Goal: Task Accomplishment & Management: Manage account settings

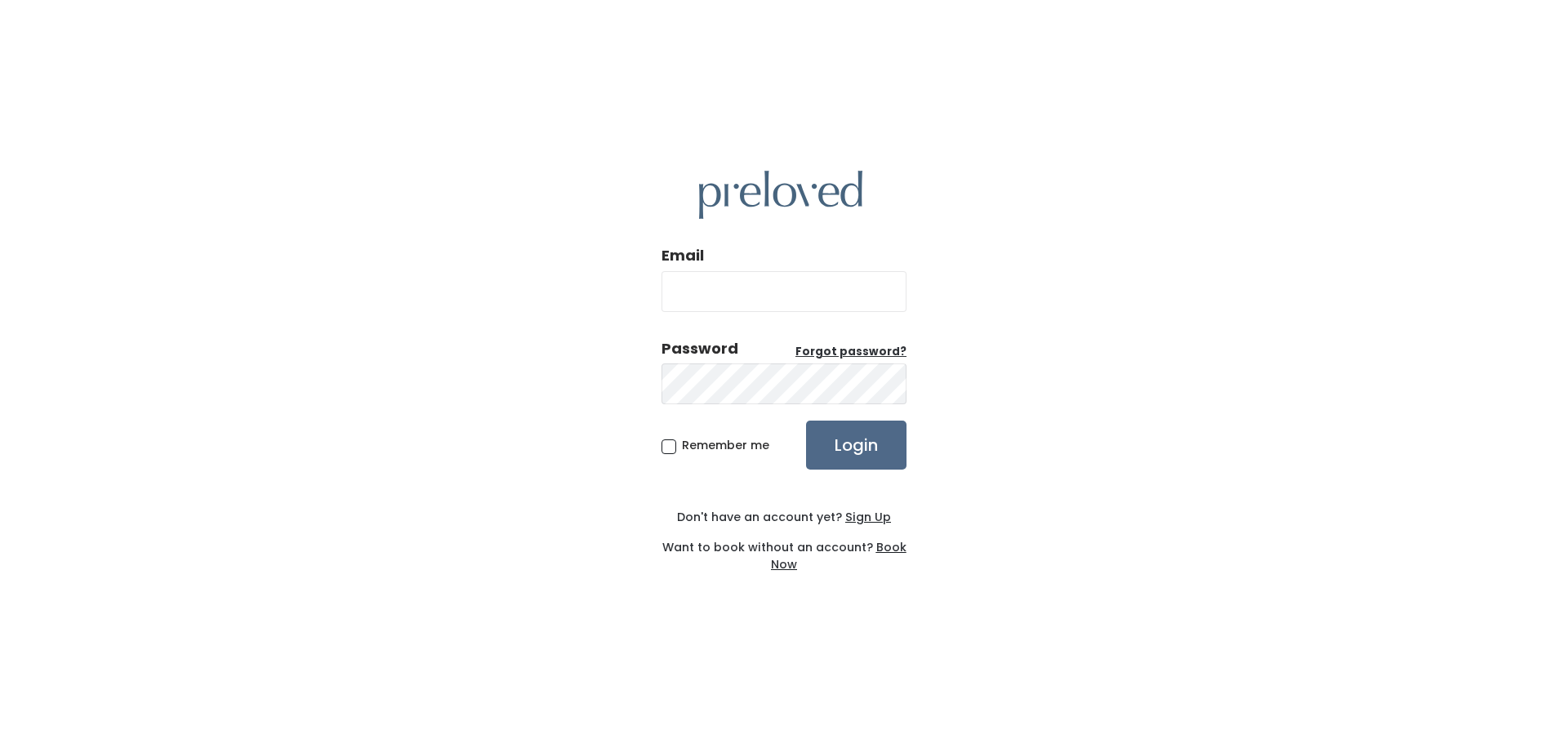
click at [681, 291] on input "Email" at bounding box center [784, 292] width 245 height 41
type input "[EMAIL_ADDRESS][DOMAIN_NAME]"
click at [853, 445] on input "Login" at bounding box center [856, 445] width 100 height 49
click at [845, 450] on input "Login" at bounding box center [856, 445] width 100 height 49
click at [844, 445] on input "Login" at bounding box center [856, 445] width 100 height 49
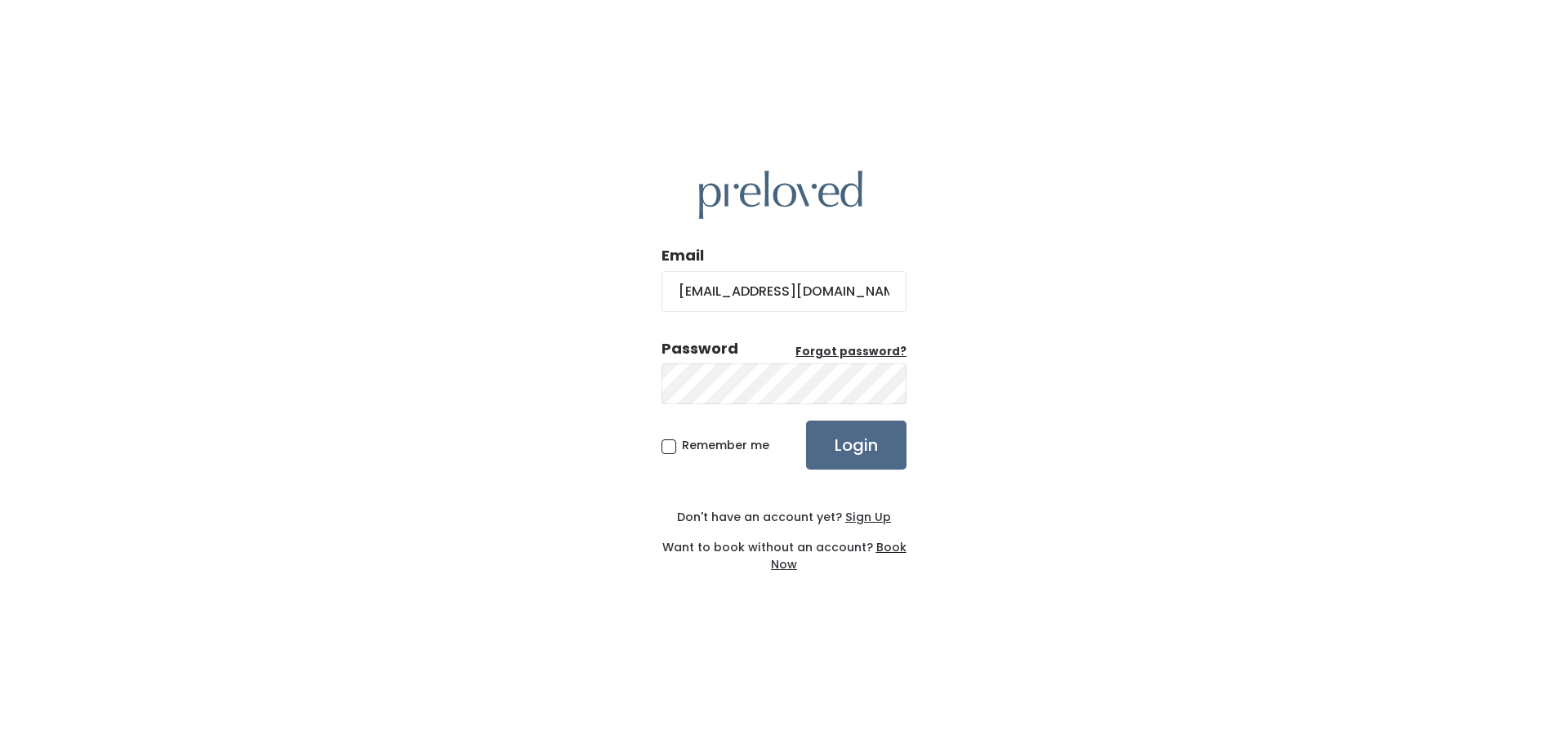
click at [891, 292] on input "[EMAIL_ADDRESS][DOMAIN_NAME]" at bounding box center [784, 292] width 245 height 41
type input "l"
click at [893, 295] on input "[EMAIL_ADDRESS][DOMAIN_NAME]" at bounding box center [784, 292] width 245 height 41
type input "l"
